Goal: Contribute content

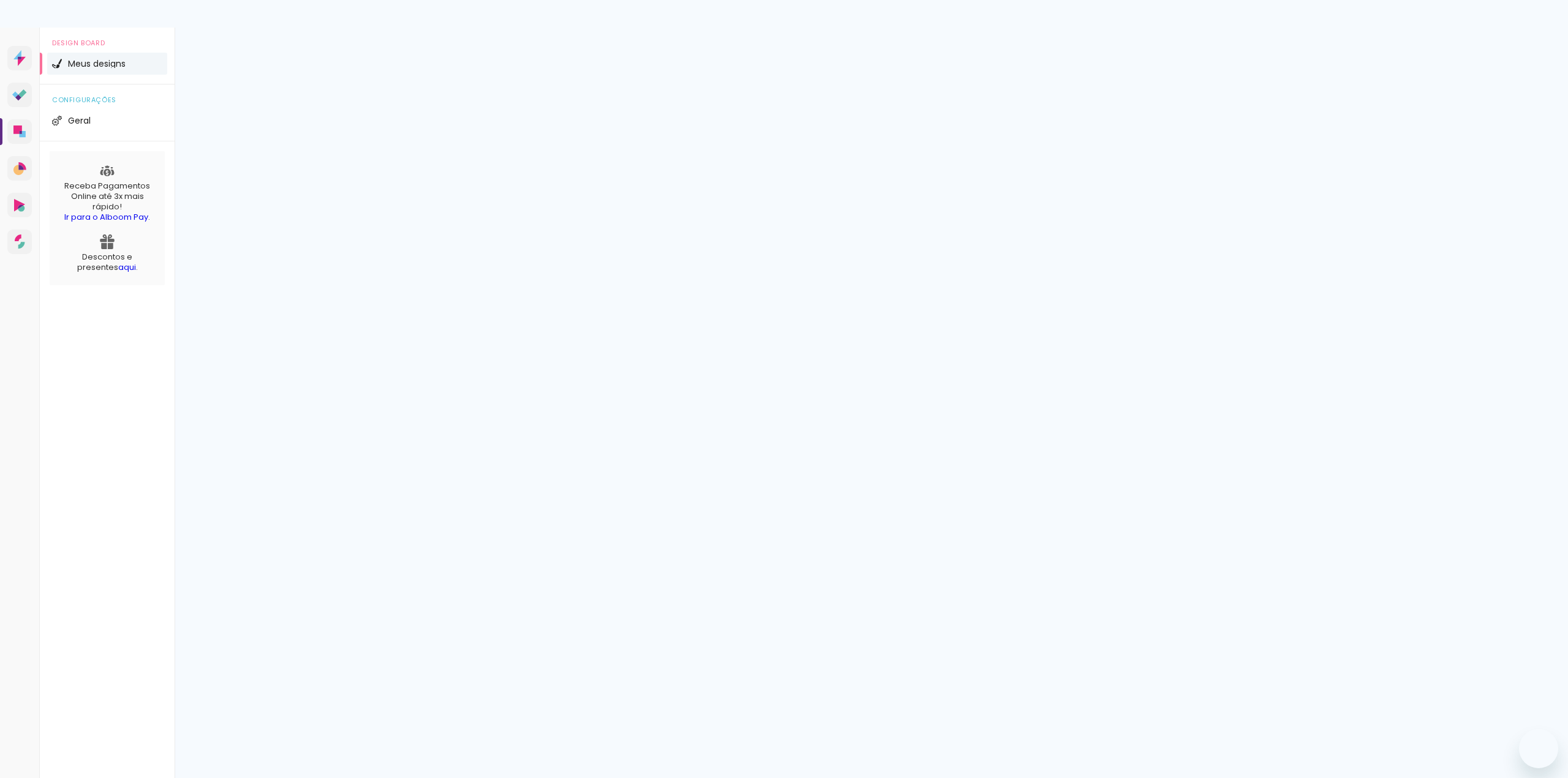
click at [0, 0] on span "Adicionar Fotos" at bounding box center [0, 0] width 0 height 0
click at [0, 0] on input "file" at bounding box center [0, 0] width 0 height 0
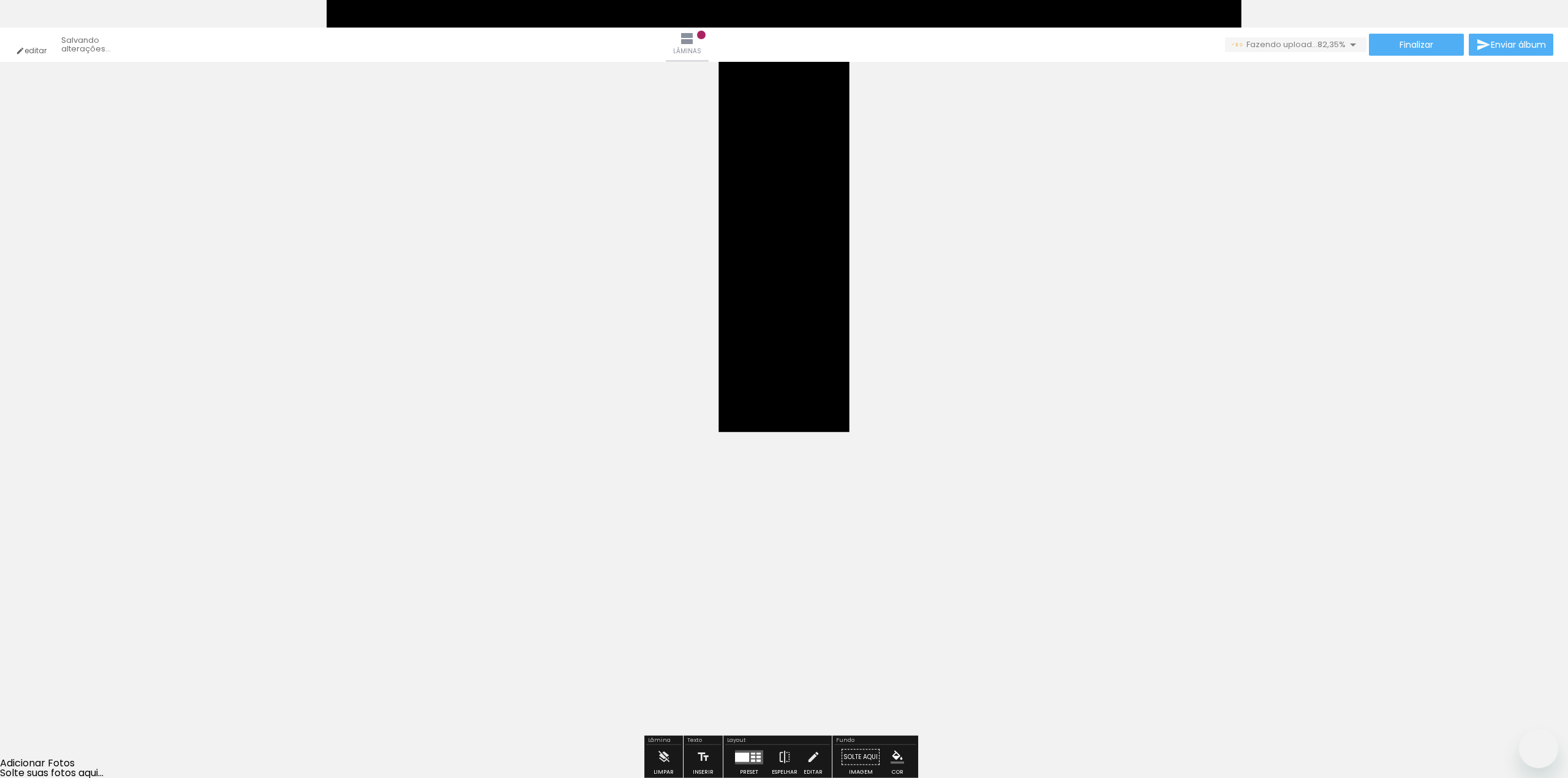
scroll to position [730, 0]
drag, startPoint x: 1088, startPoint y: 739, endPoint x: 836, endPoint y: 484, distance: 358.5
click at [836, 484] on quentale-workspace at bounding box center [784, 389] width 1568 height 778
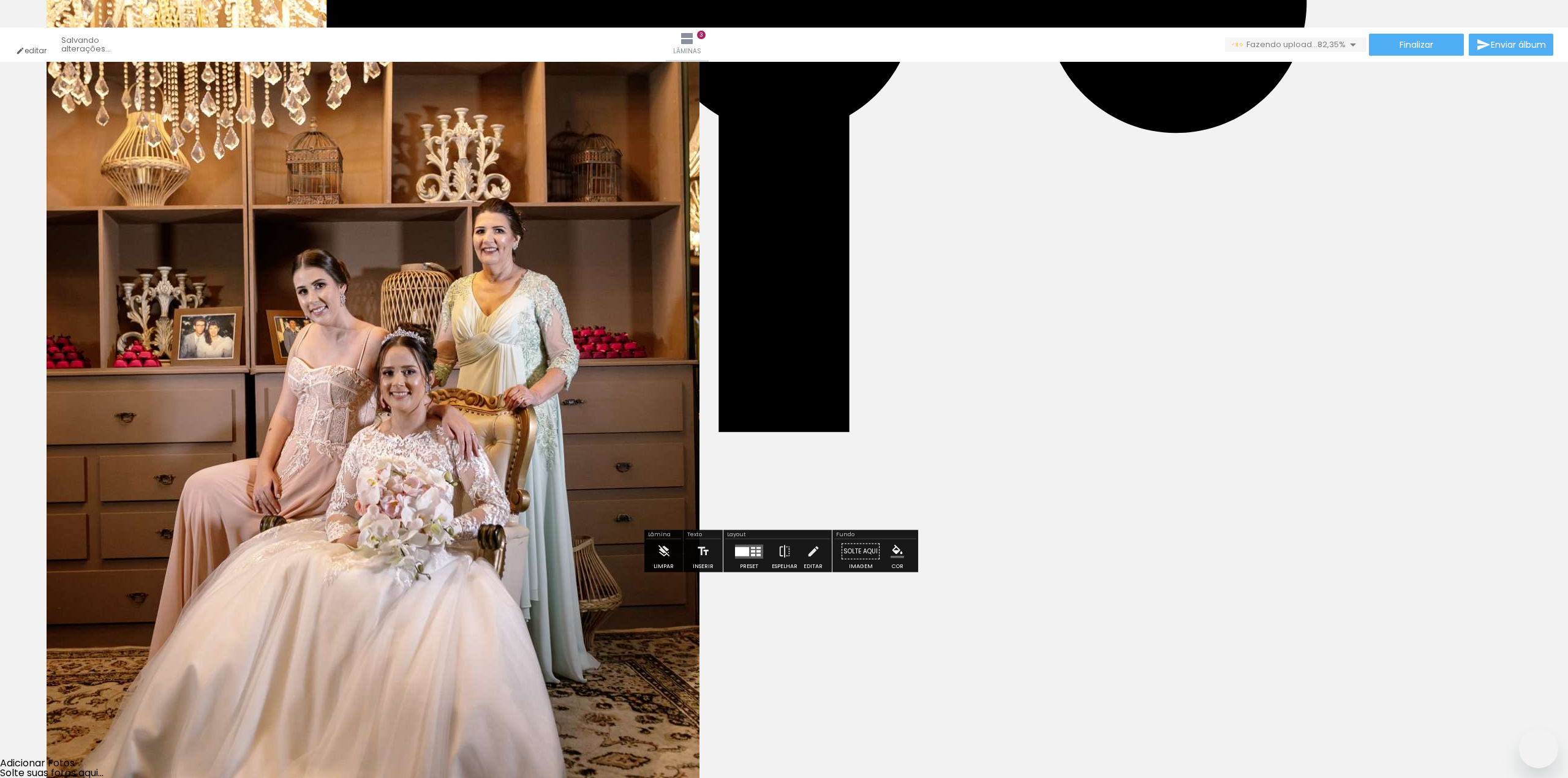
scroll to position [802, 0]
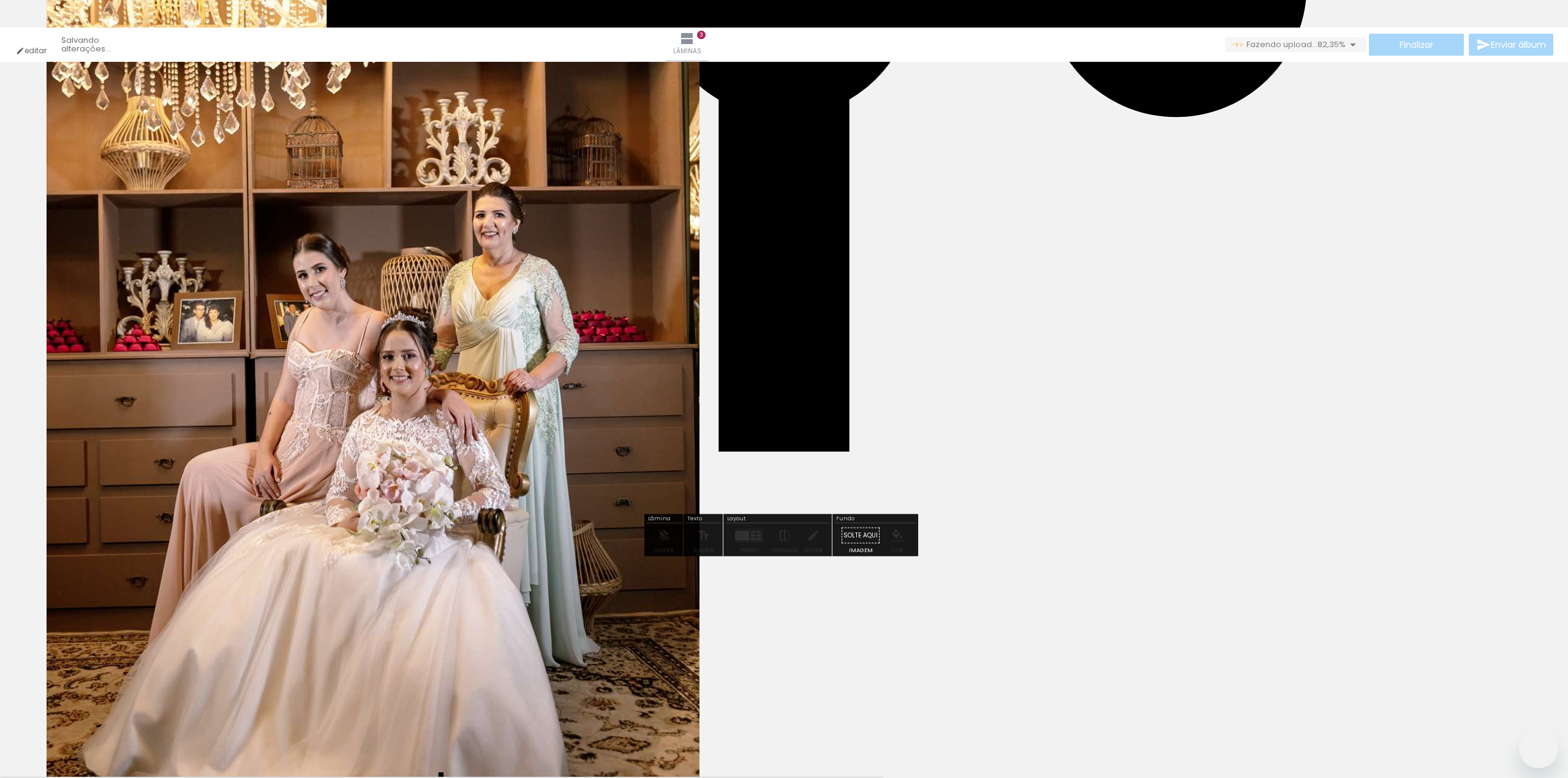
drag, startPoint x: 1165, startPoint y: 764, endPoint x: 943, endPoint y: 489, distance: 353.4
click at [906, 456] on quentale-workspace at bounding box center [784, 389] width 1568 height 778
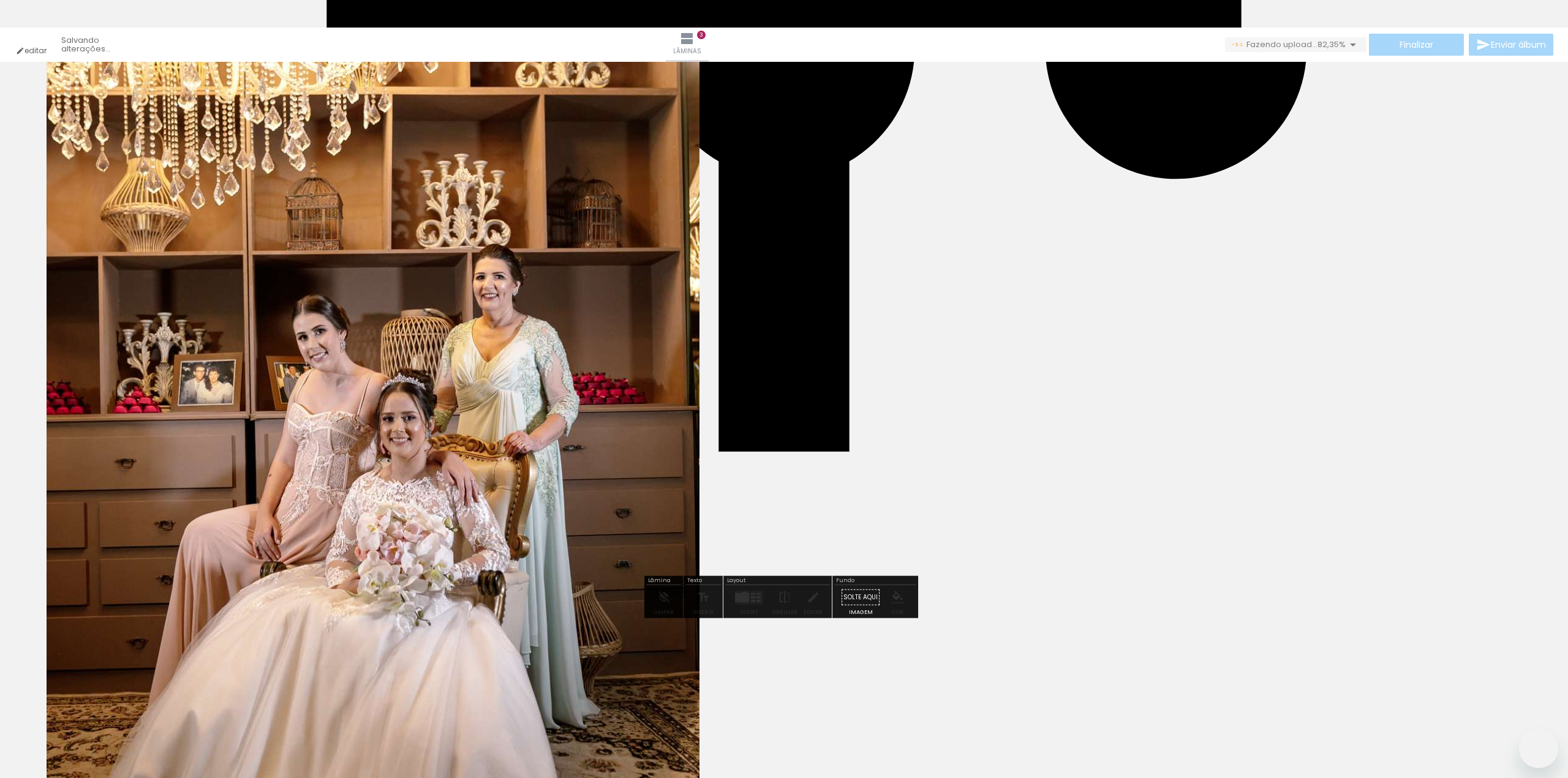
drag, startPoint x: 1225, startPoint y: 738, endPoint x: 1063, endPoint y: 521, distance: 270.8
click at [1039, 490] on quentale-workspace at bounding box center [784, 389] width 1568 height 778
drag, startPoint x: 1297, startPoint y: 741, endPoint x: 1188, endPoint y: 667, distance: 131.7
click at [1080, 504] on quentale-workspace at bounding box center [784, 389] width 1568 height 778
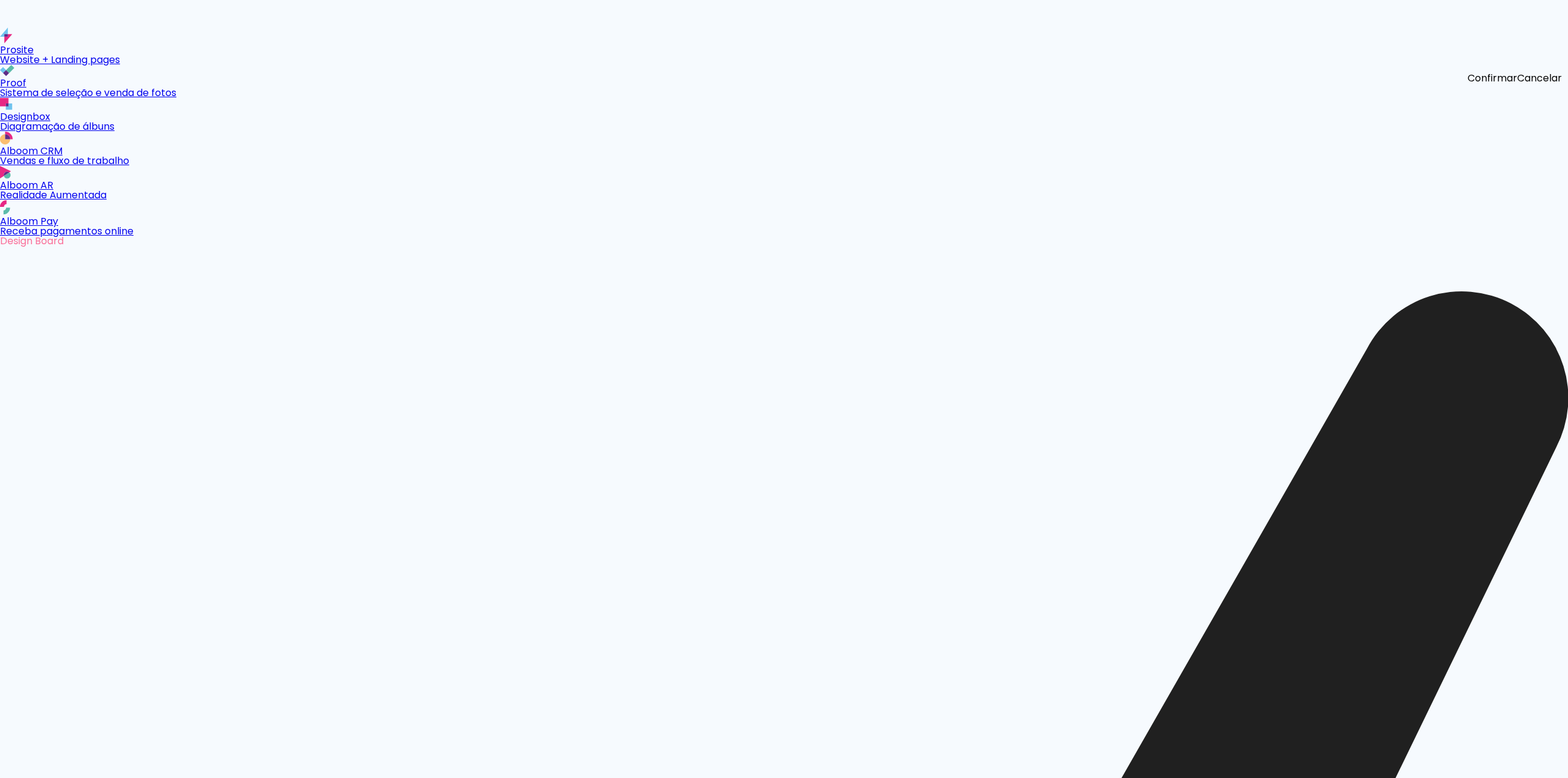
scroll to position [919, 0]
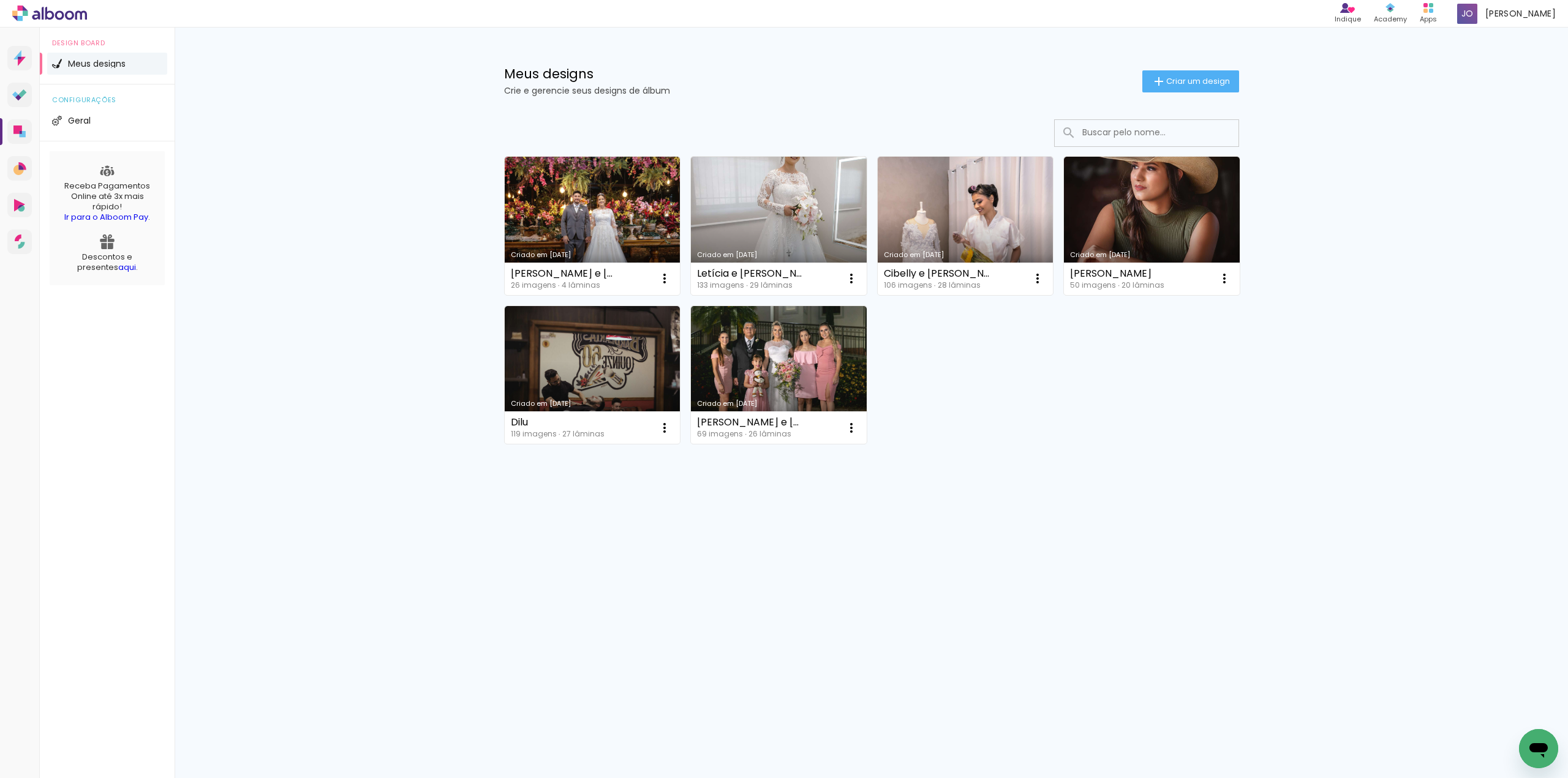
click at [642, 232] on link "Criado em [DATE]" at bounding box center [592, 226] width 176 height 138
